Goal: Entertainment & Leisure: Consume media (video, audio)

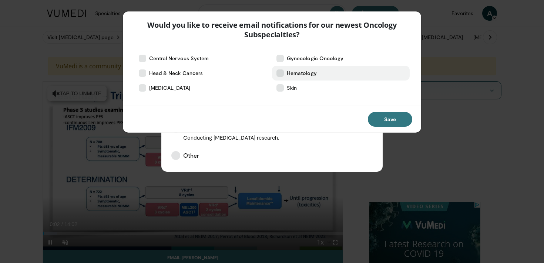
click at [278, 73] on icon at bounding box center [279, 73] width 7 height 7
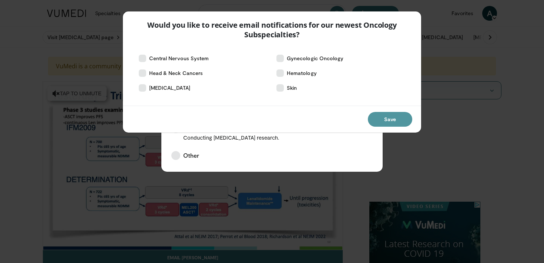
click at [393, 124] on button "Save" at bounding box center [390, 119] width 44 height 15
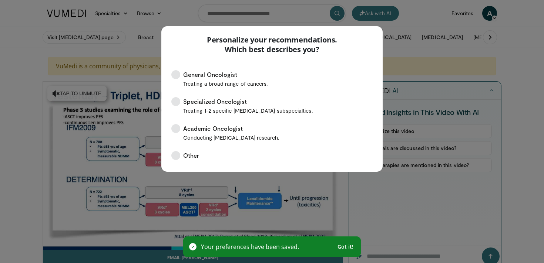
click at [231, 205] on div "Personalize your recommendations. Which best describes you? General Oncologist …" at bounding box center [272, 131] width 544 height 263
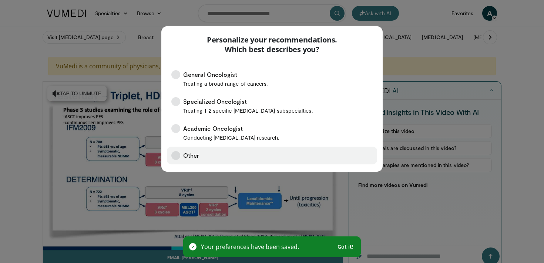
click at [191, 157] on span "Other" at bounding box center [191, 155] width 16 height 9
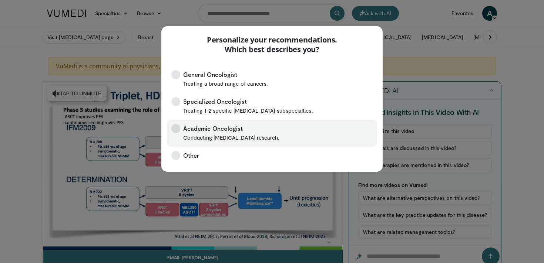
click at [213, 130] on span "Academic Oncologist Conducting [MEDICAL_DATA] research." at bounding box center [231, 133] width 96 height 18
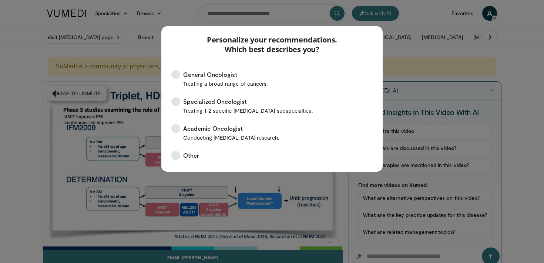
click at [214, 193] on div "Personalize your recommendations. Which best describes you? General Oncologist …" at bounding box center [272, 131] width 544 height 263
click at [81, 98] on div "Personalize your recommendations. Which best describes you? General Oncologist …" at bounding box center [272, 131] width 544 height 263
click at [419, 59] on div "Personalize your recommendations. Which best describes you? General Oncologist …" at bounding box center [272, 131] width 544 height 263
click at [137, 207] on div "Personalize your recommendations. Which best describes you? General Oncologist …" at bounding box center [272, 131] width 544 height 263
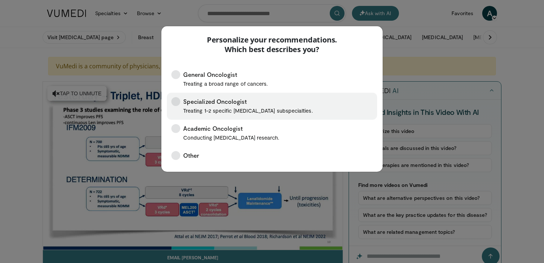
click at [219, 98] on span "Specialized Oncologist Treating 1-2 specific cancer subspecialties." at bounding box center [248, 106] width 130 height 18
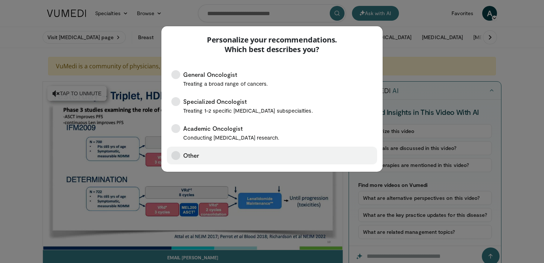
click at [186, 147] on label "Other" at bounding box center [272, 156] width 210 height 18
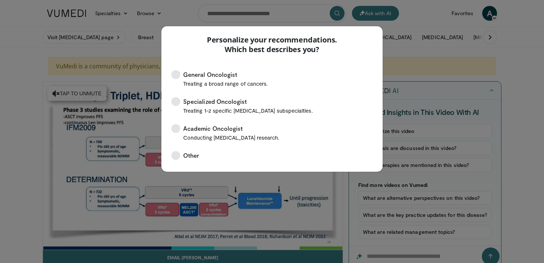
click at [60, 95] on div "Personalize your recommendations. Which best describes you? General Oncologist …" at bounding box center [272, 131] width 544 height 263
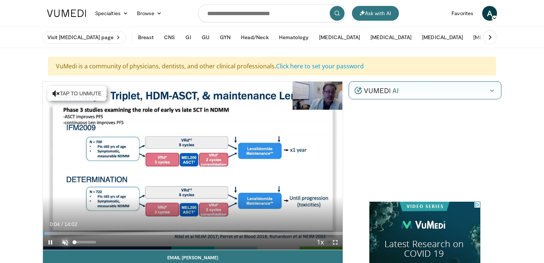
click at [65, 242] on span "Video Player" at bounding box center [65, 242] width 15 height 15
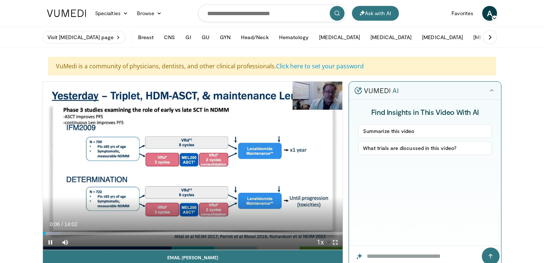
click at [336, 242] on span "Video Player" at bounding box center [335, 242] width 15 height 15
